Goal: Transaction & Acquisition: Purchase product/service

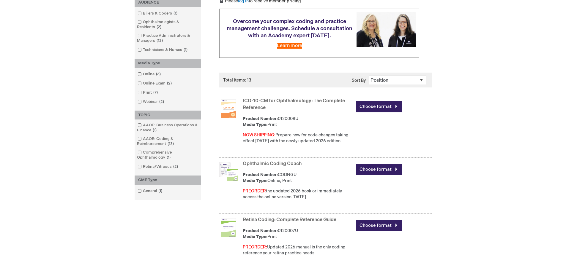
scroll to position [103, 0]
click at [228, 106] on img at bounding box center [228, 108] width 19 height 19
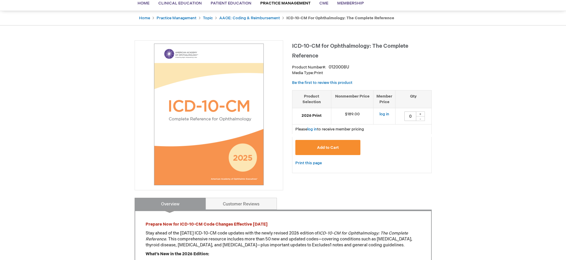
scroll to position [43, 0]
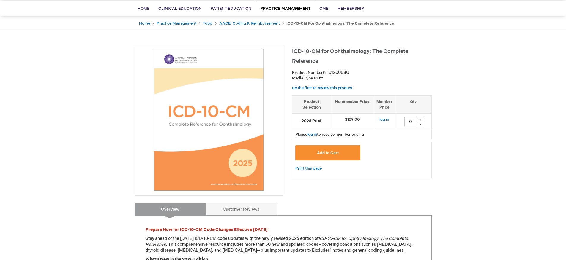
click at [230, 135] on img at bounding box center [209, 120] width 142 height 142
click at [240, 207] on link "Customer Reviews" at bounding box center [241, 209] width 71 height 12
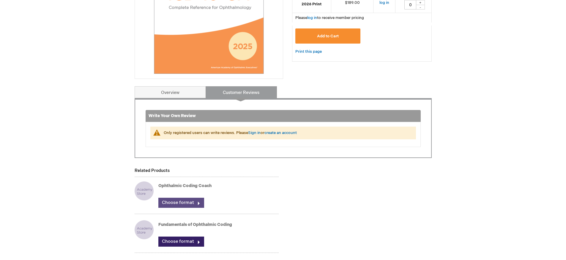
scroll to position [172, 0]
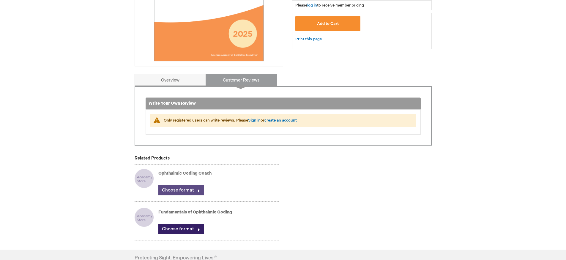
click at [194, 189] on link "Choose format" at bounding box center [181, 191] width 46 height 10
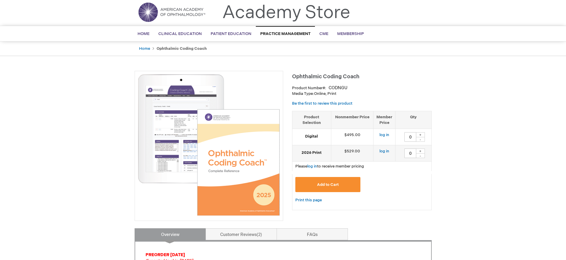
scroll to position [19, 0]
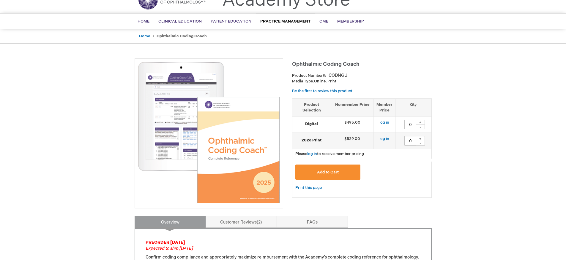
scroll to position [29, 0]
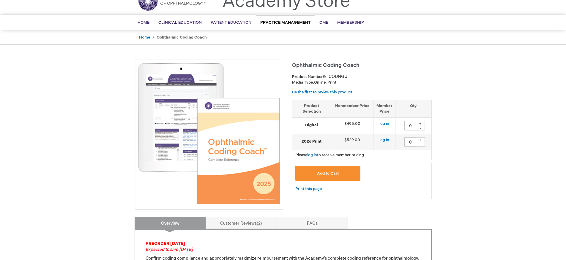
click at [255, 89] on img at bounding box center [209, 134] width 142 height 142
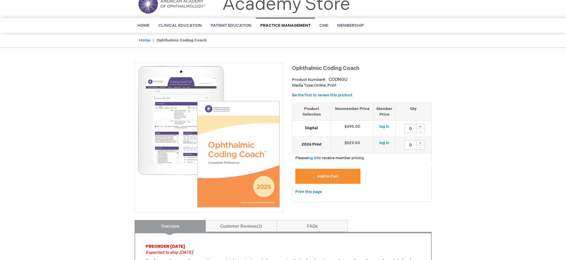
scroll to position [21, 0]
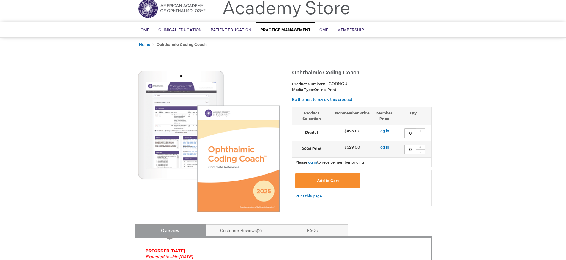
click at [162, 120] on img at bounding box center [209, 141] width 142 height 142
click at [170, 135] on img at bounding box center [209, 141] width 142 height 142
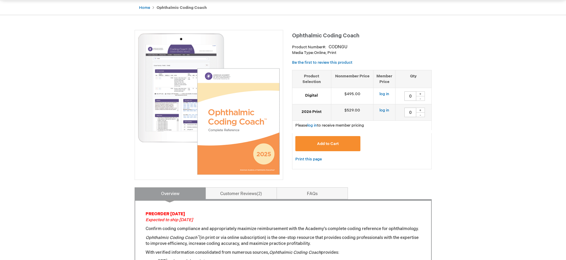
scroll to position [58, 0]
